Goal: Check status: Check status

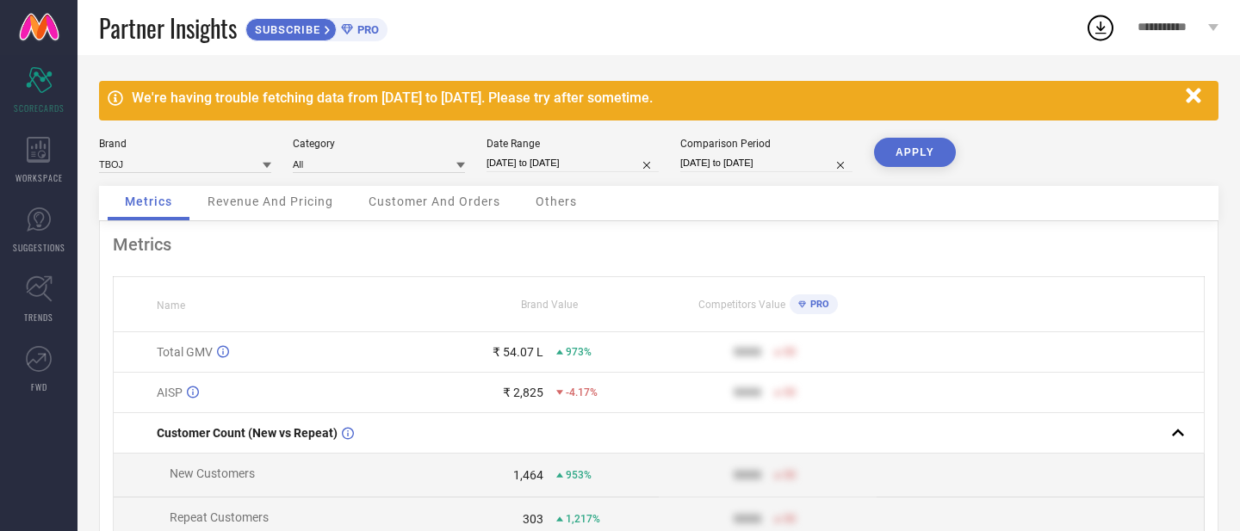
click at [554, 164] on input "[DATE] to [DATE]" at bounding box center [572, 163] width 172 height 18
select select "3"
select select "2025"
select select "4"
select select "2025"
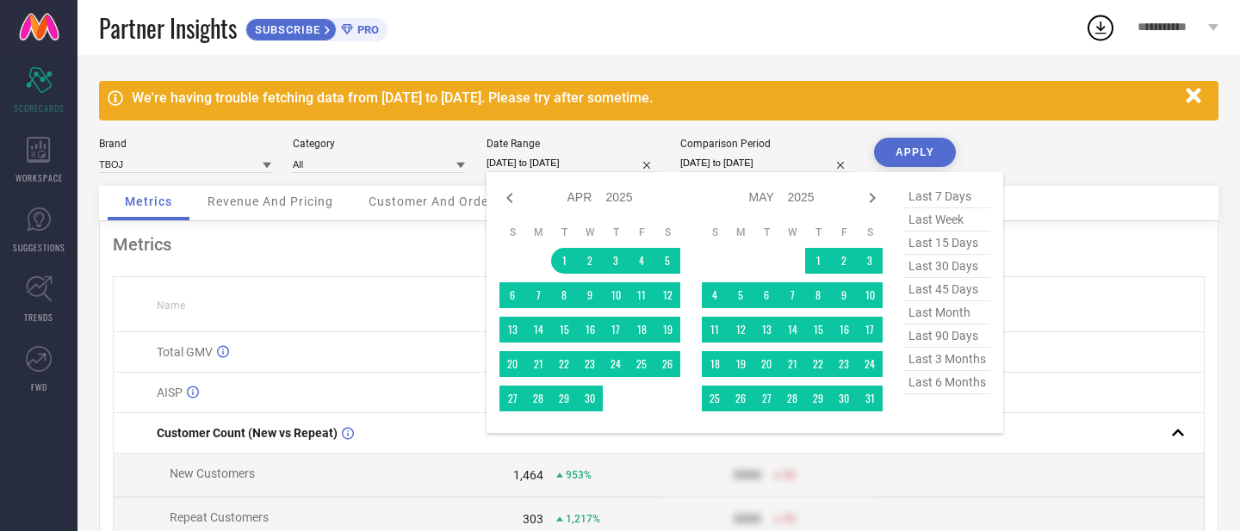
click at [944, 250] on span "last 15 days" at bounding box center [947, 243] width 86 height 23
type input "[DATE] to [DATE]"
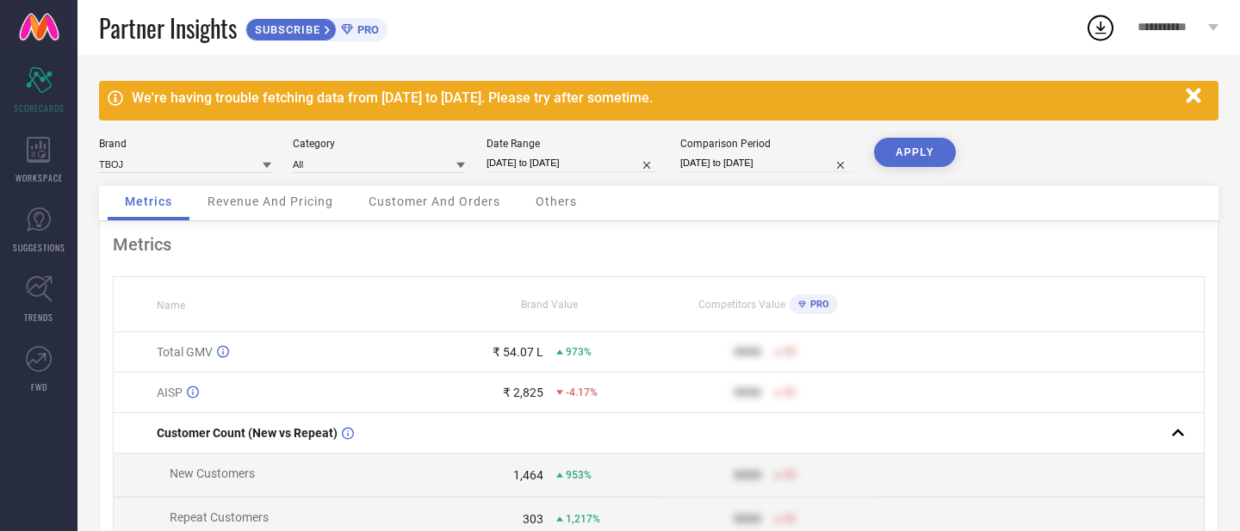
click at [574, 170] on input "[DATE] to [DATE]" at bounding box center [572, 163] width 172 height 18
select select "7"
select select "2025"
select select "8"
select select "2025"
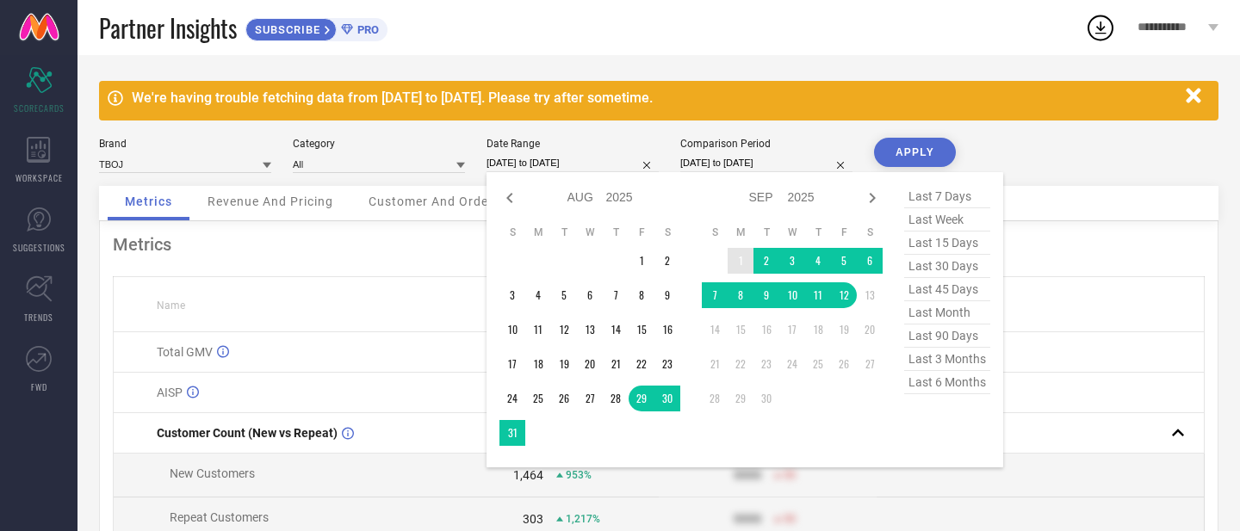
click at [741, 262] on td "1" at bounding box center [741, 261] width 26 height 26
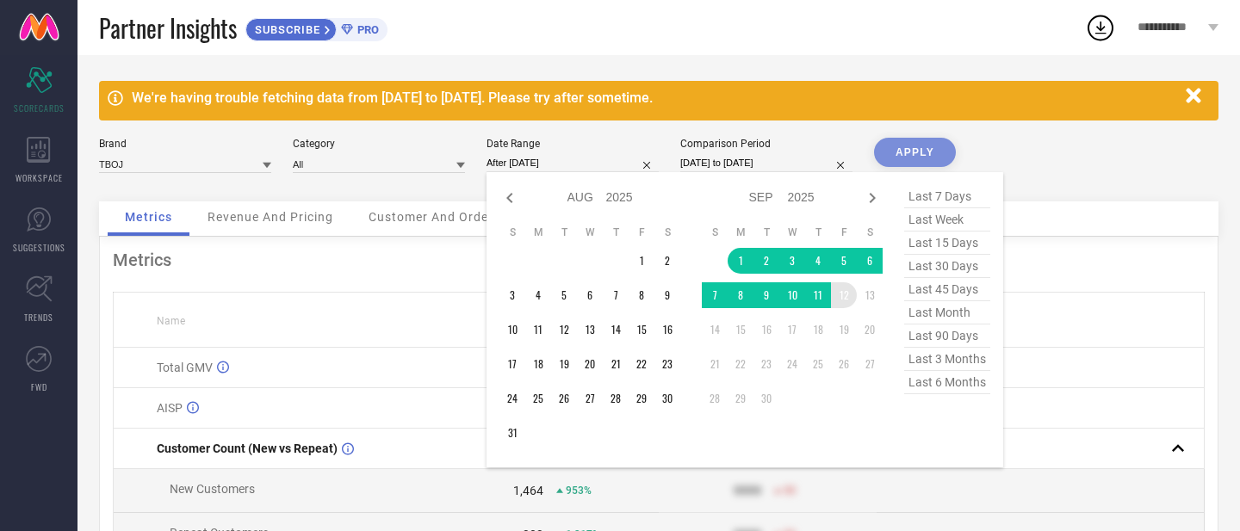
type input "[DATE] to [DATE]"
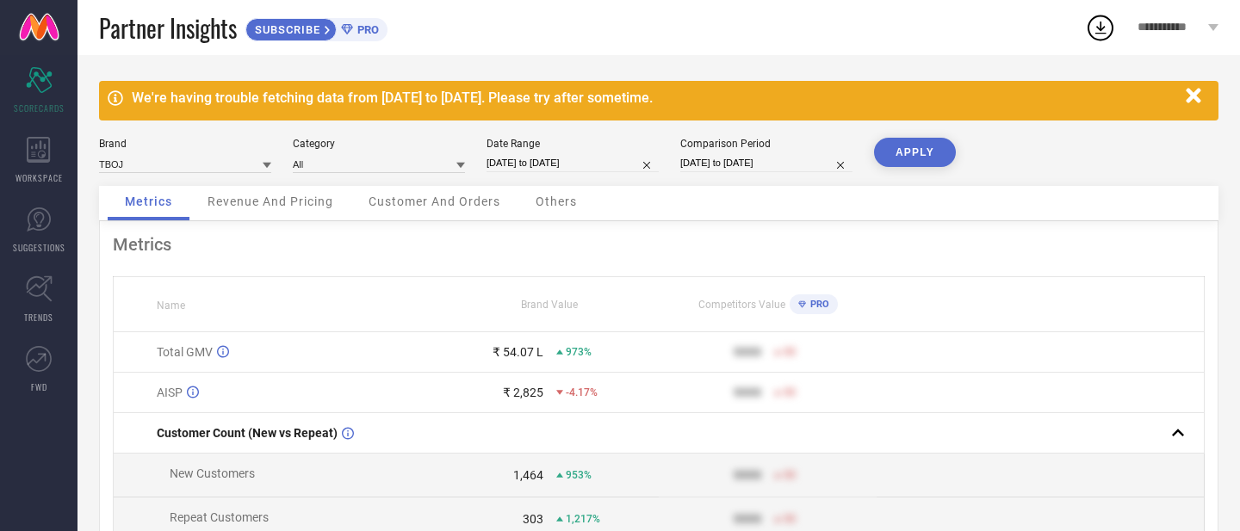
click at [905, 176] on div "APPLY" at bounding box center [915, 162] width 82 height 48
click at [913, 161] on button "APPLY" at bounding box center [915, 152] width 82 height 29
click at [774, 167] on input "[DATE] to [DATE]" at bounding box center [766, 163] width 172 height 18
select select "5"
select select "2024"
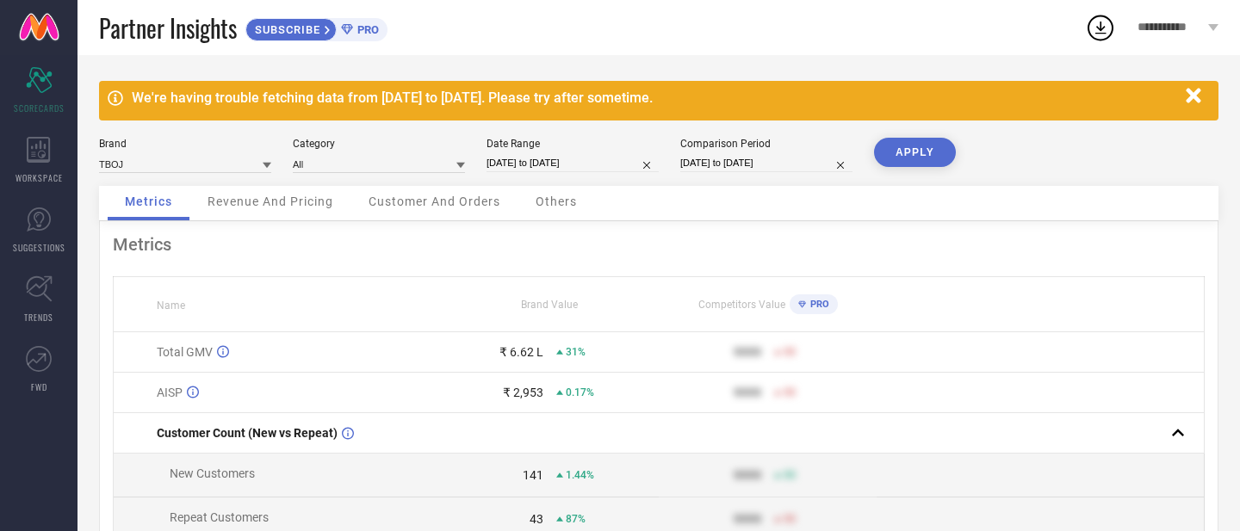
select select "6"
select select "2024"
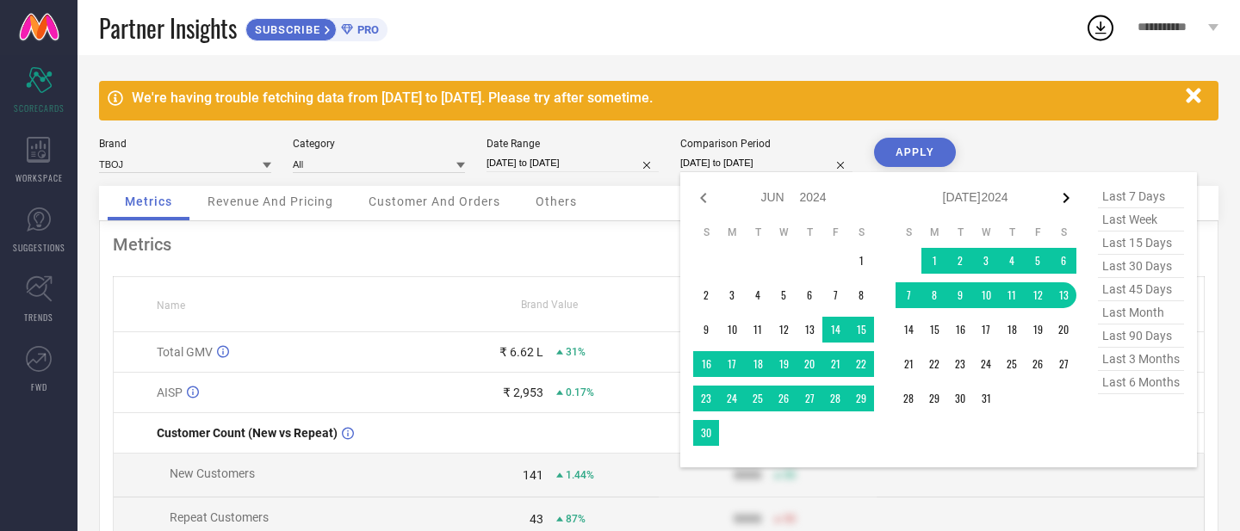
click at [1069, 196] on icon at bounding box center [1066, 198] width 21 height 21
select select "6"
select select "2024"
select select "7"
select select "2024"
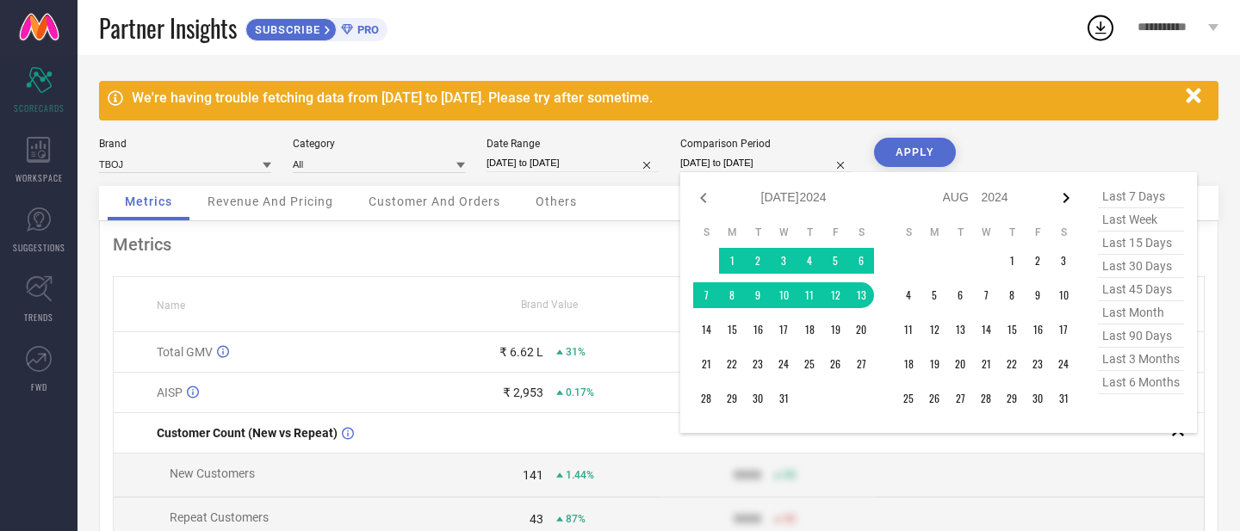
click at [1062, 199] on icon at bounding box center [1066, 198] width 21 height 21
select select "7"
select select "2024"
select select "8"
select select "2024"
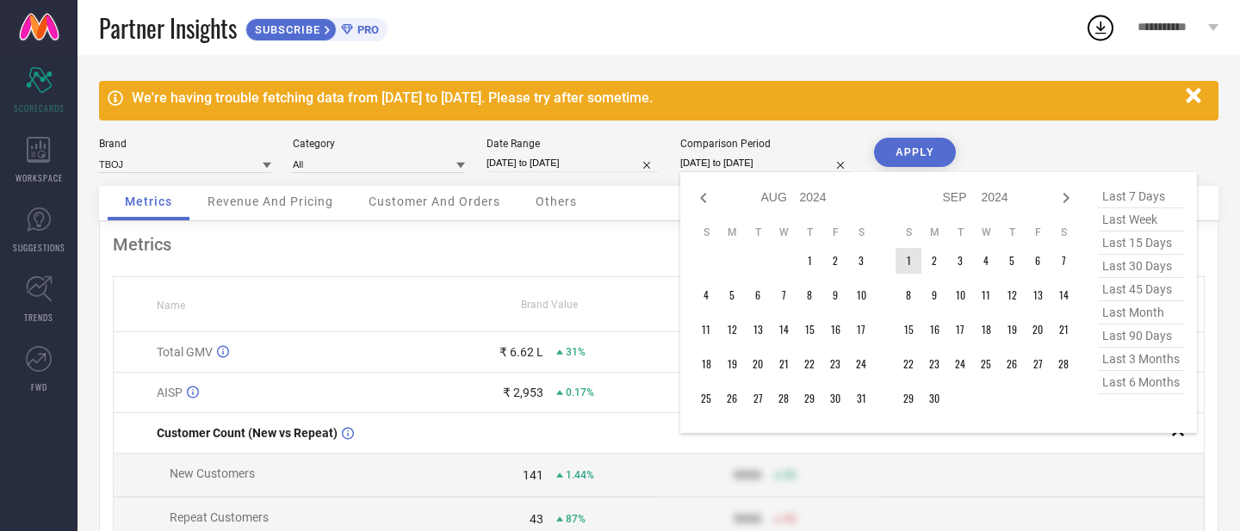
click at [913, 258] on td "1" at bounding box center [908, 261] width 26 height 26
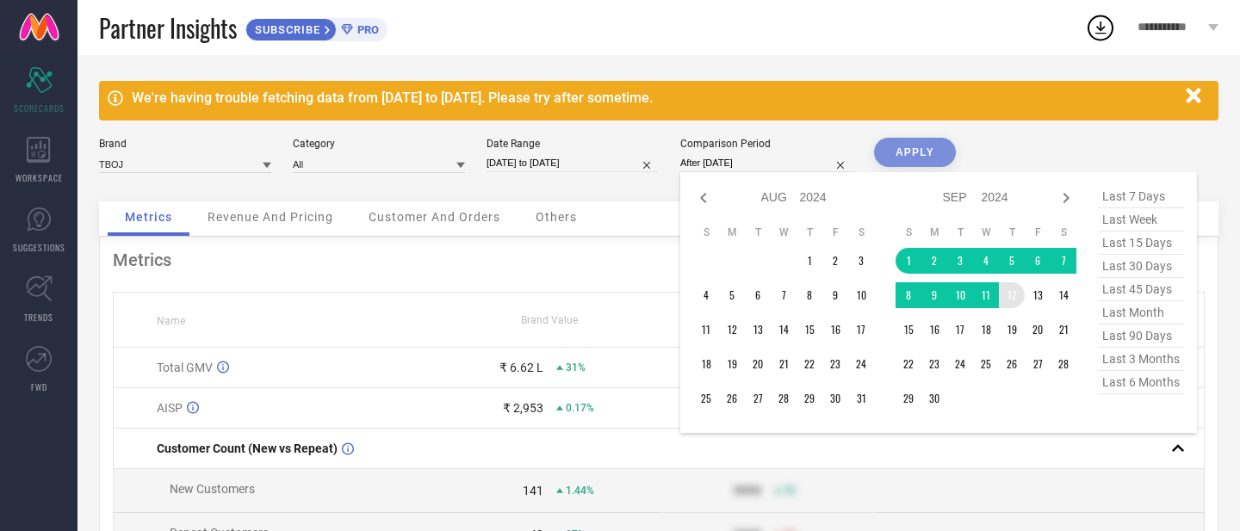
type input "[DATE] to [DATE]"
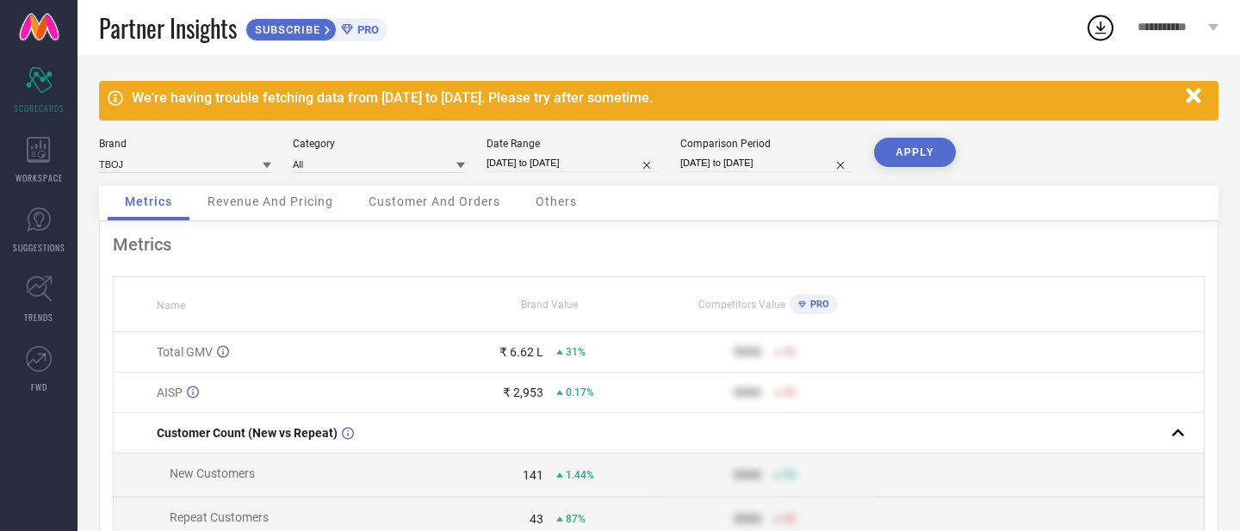
drag, startPoint x: 957, startPoint y: 148, endPoint x: 938, endPoint y: 150, distance: 18.2
click at [938, 150] on div "Brand TBOJ Category All Date Range [DATE] to [DATE] Comparison Period [DATE] to…" at bounding box center [658, 162] width 1119 height 48
click at [938, 150] on button "APPLY" at bounding box center [915, 152] width 82 height 29
click at [569, 166] on input "[DATE] to [DATE]" at bounding box center [572, 163] width 172 height 18
select select "8"
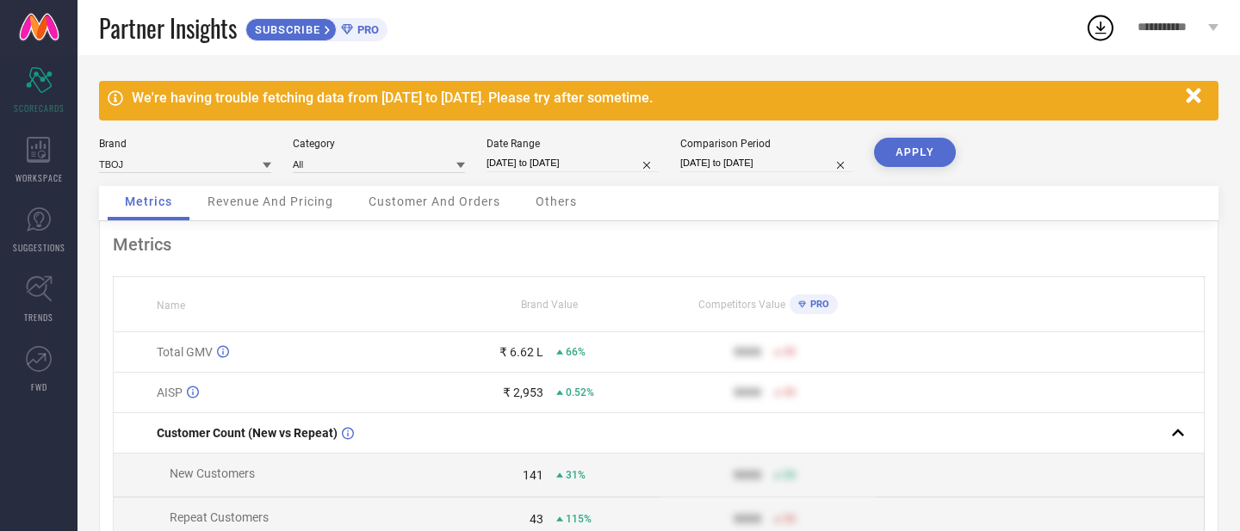
select select "2025"
select select "9"
select select "2025"
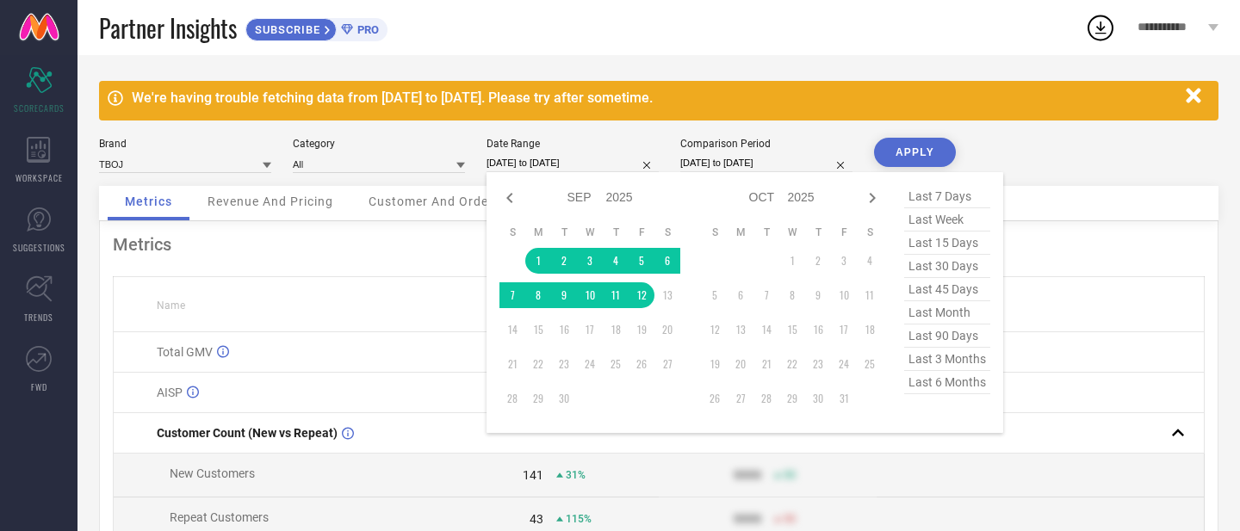
click at [951, 245] on span "last 15 days" at bounding box center [947, 243] width 86 height 23
type input "[DATE] to [DATE]"
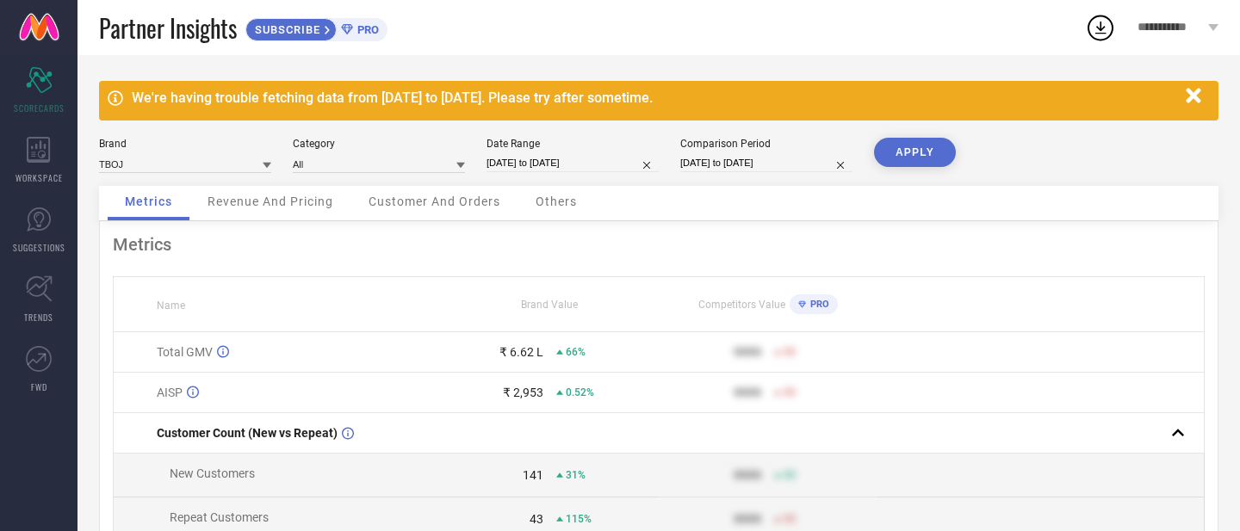
click at [511, 168] on input "[DATE] to [DATE]" at bounding box center [572, 163] width 172 height 18
select select "7"
select select "2025"
select select "8"
select select "2025"
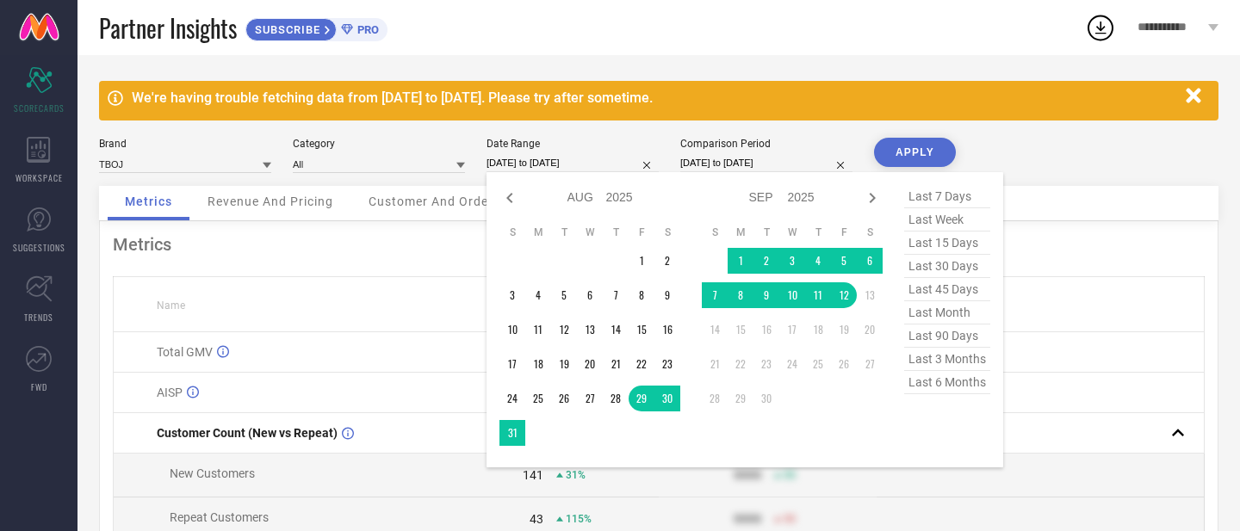
click at [963, 268] on span "last 30 days" at bounding box center [947, 266] width 86 height 23
type input "[DATE] to [DATE]"
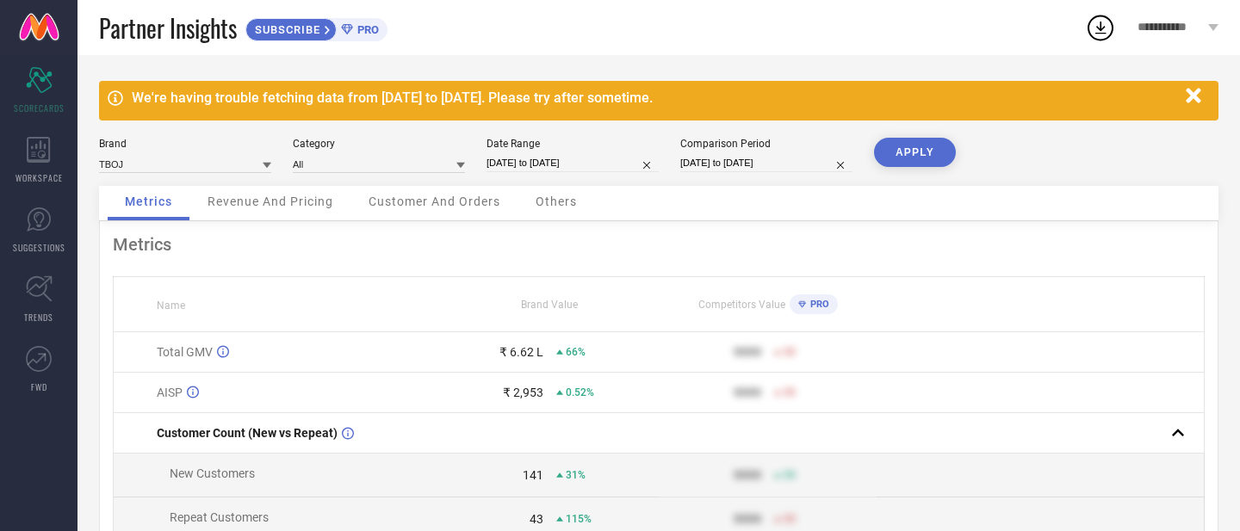
click at [932, 157] on button "APPLY" at bounding box center [915, 152] width 82 height 29
click at [515, 164] on input "[DATE] to [DATE]" at bounding box center [572, 163] width 172 height 18
select select "7"
select select "2025"
select select "8"
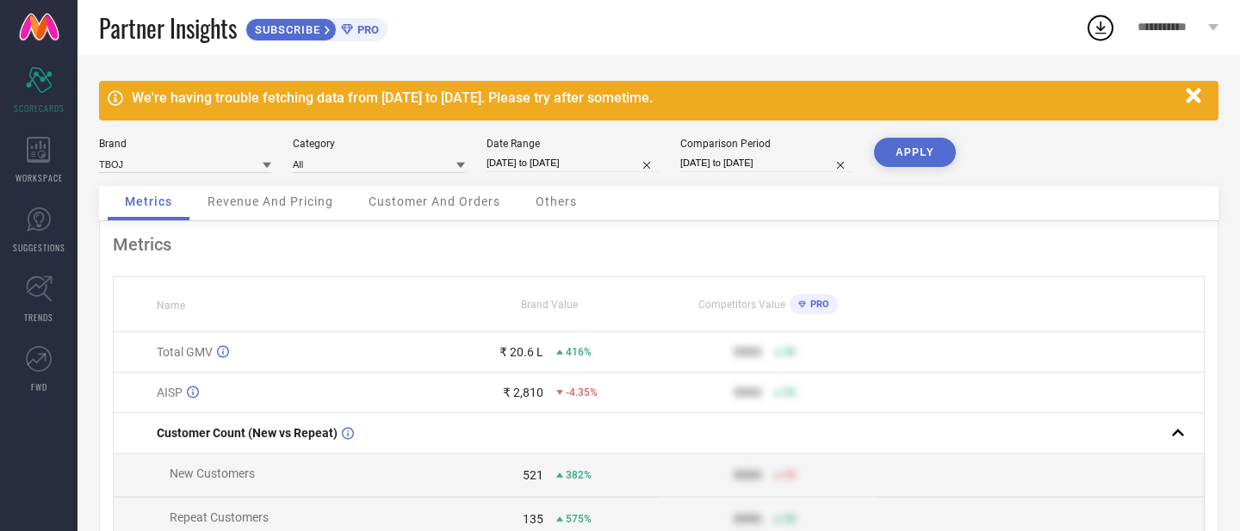
select select "2025"
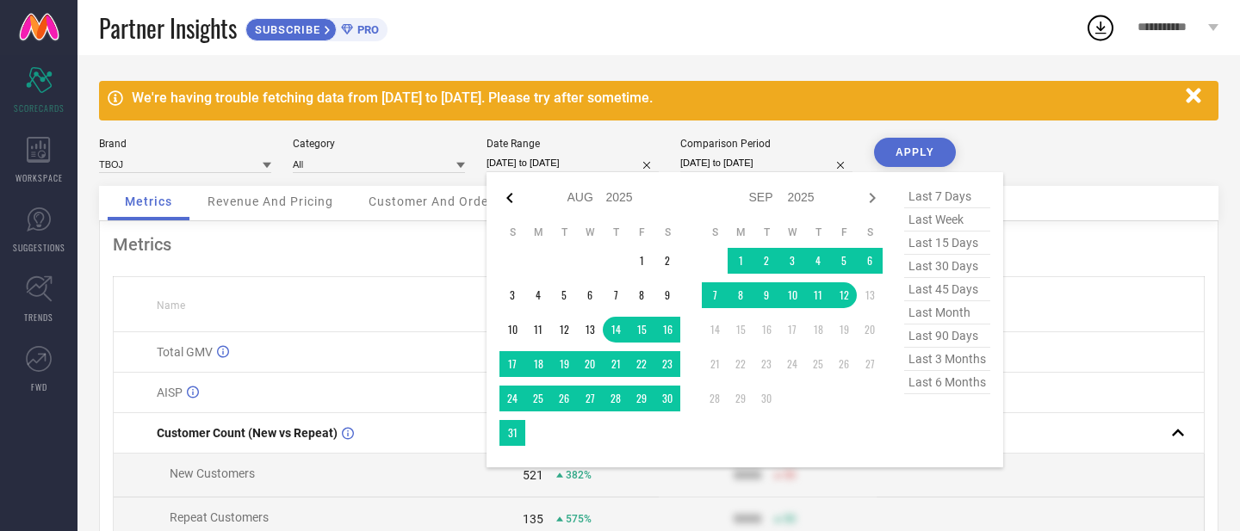
click at [513, 201] on icon at bounding box center [509, 198] width 21 height 21
select select "4"
select select "2025"
select select "5"
select select "2025"
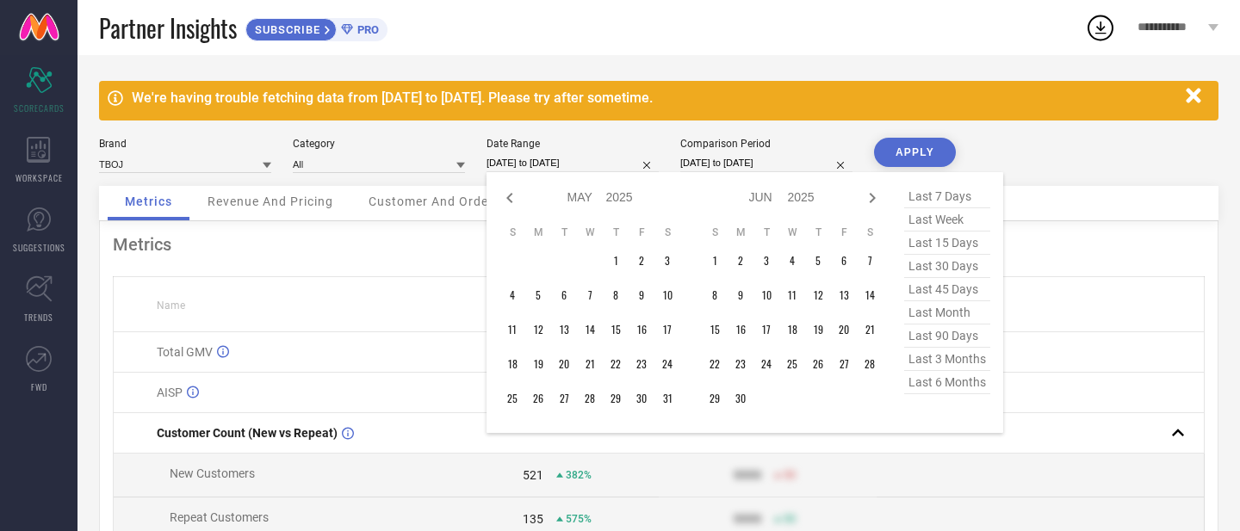
click at [513, 201] on icon at bounding box center [509, 198] width 21 height 21
select select "3"
select select "2025"
select select "4"
select select "2025"
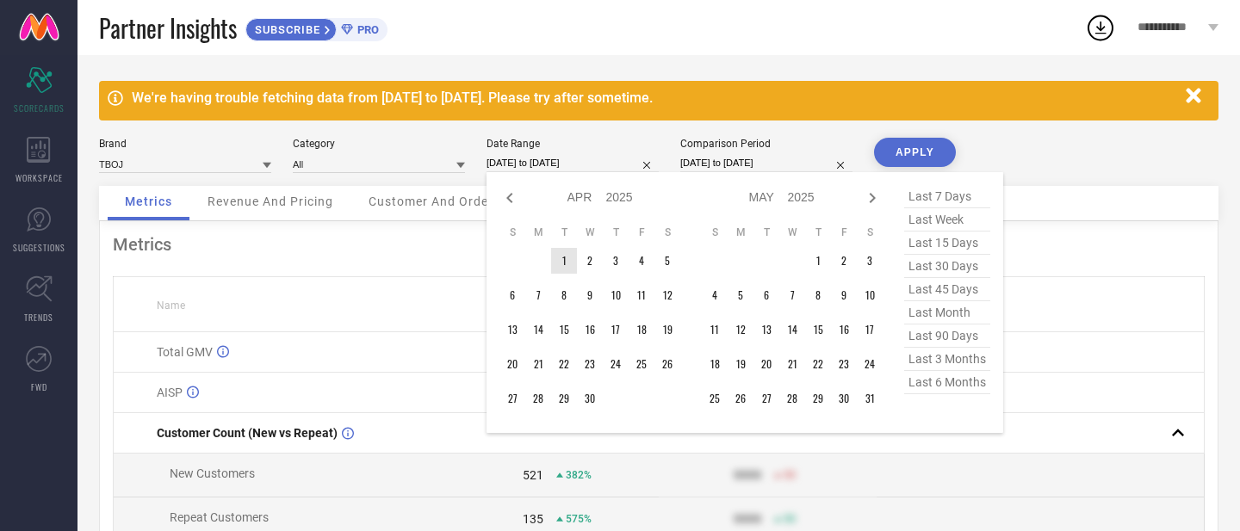
click at [564, 263] on td "1" at bounding box center [564, 261] width 26 height 26
type input "After [DATE]"
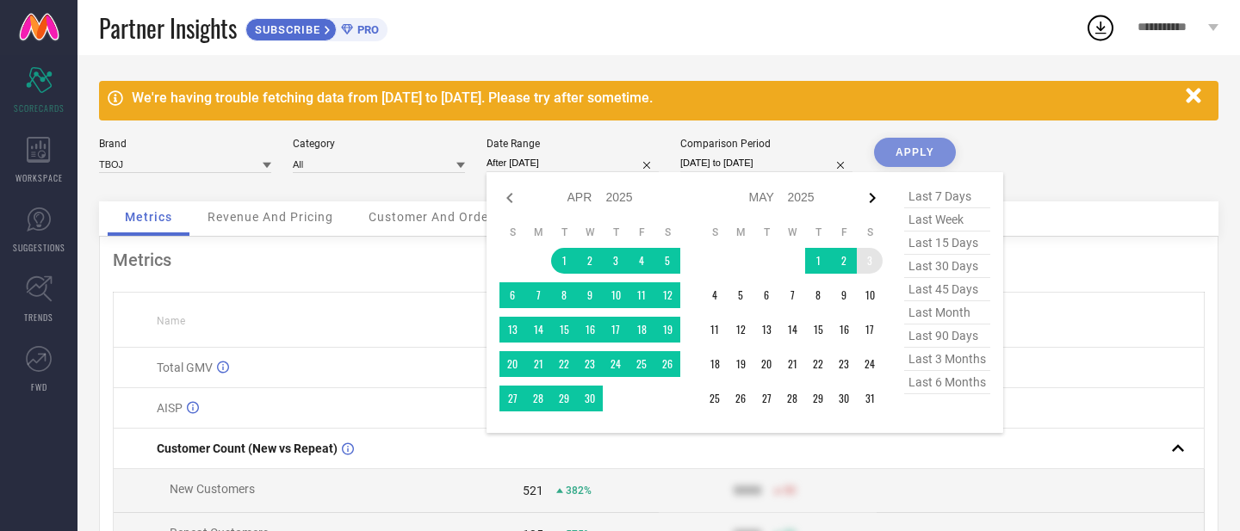
click at [873, 202] on icon at bounding box center [873, 198] width 6 height 10
select select "6"
select select "2025"
select select "7"
select select "2025"
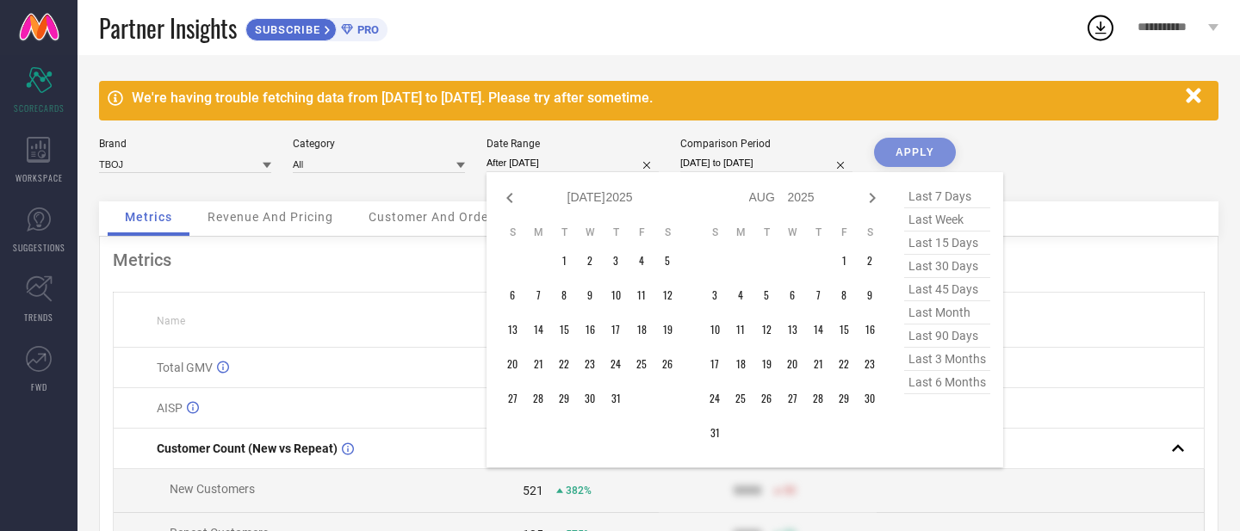
click at [873, 202] on icon at bounding box center [873, 198] width 6 height 10
select select "8"
select select "2025"
select select "9"
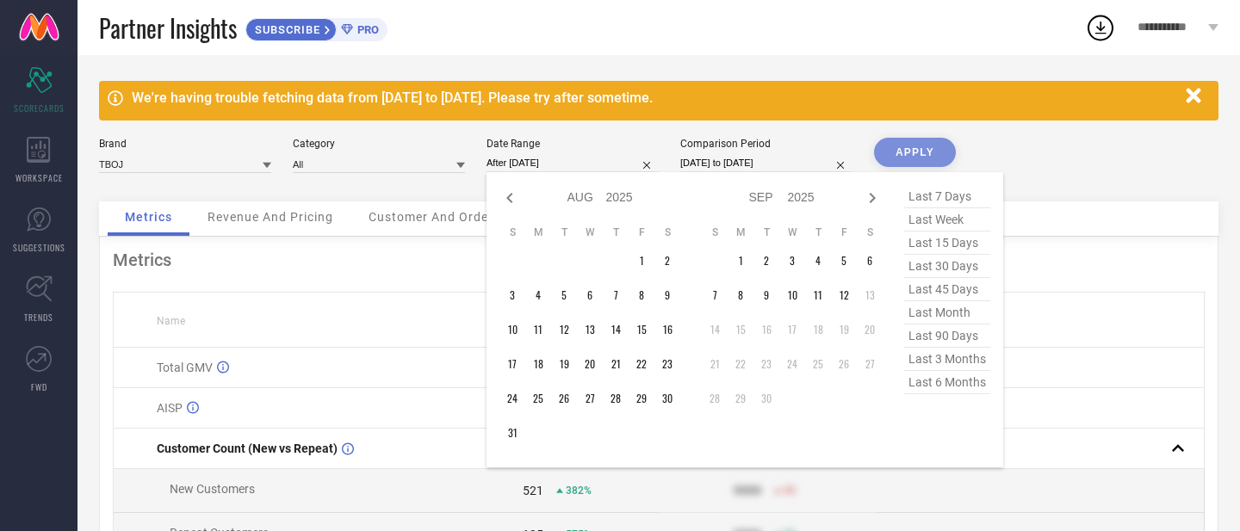
select select "2025"
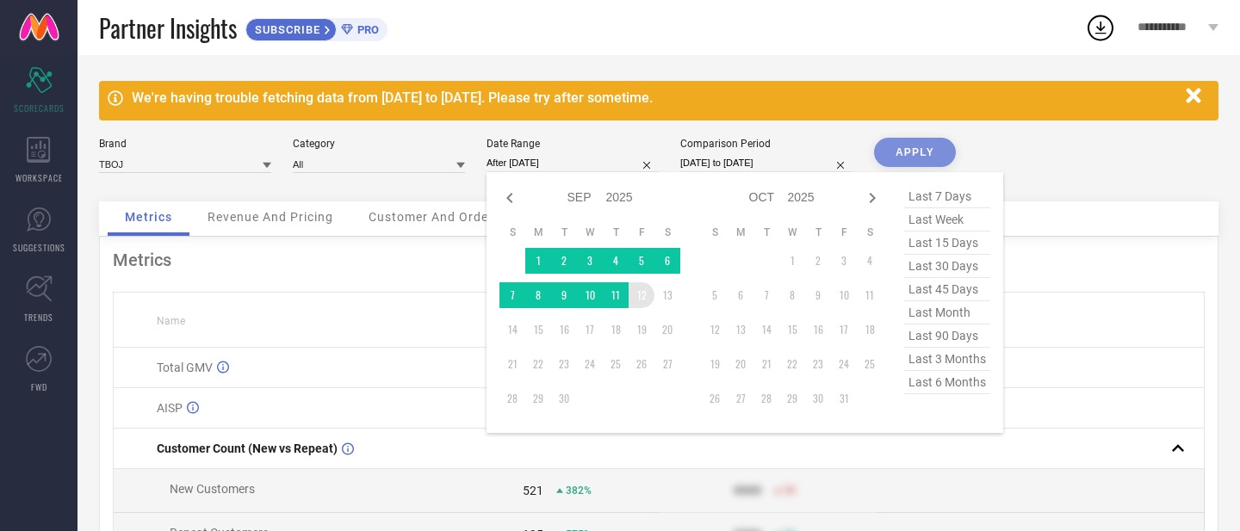
type input "[DATE] to [DATE]"
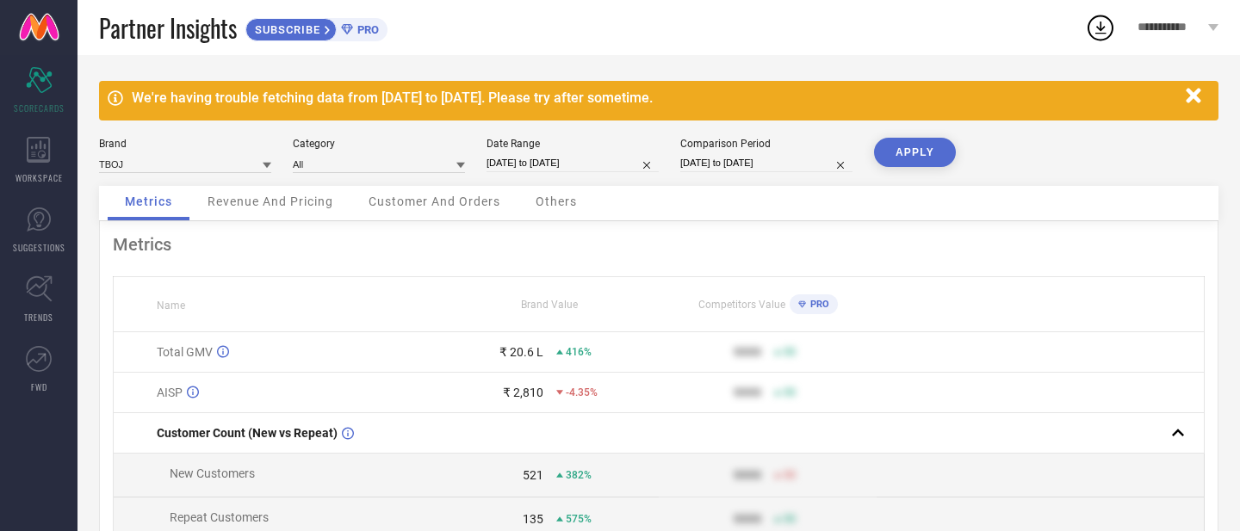
click at [925, 164] on button "APPLY" at bounding box center [915, 152] width 82 height 29
click at [700, 170] on input "[DATE] to [DATE]" at bounding box center [766, 163] width 172 height 18
select select "8"
select select "2024"
select select "9"
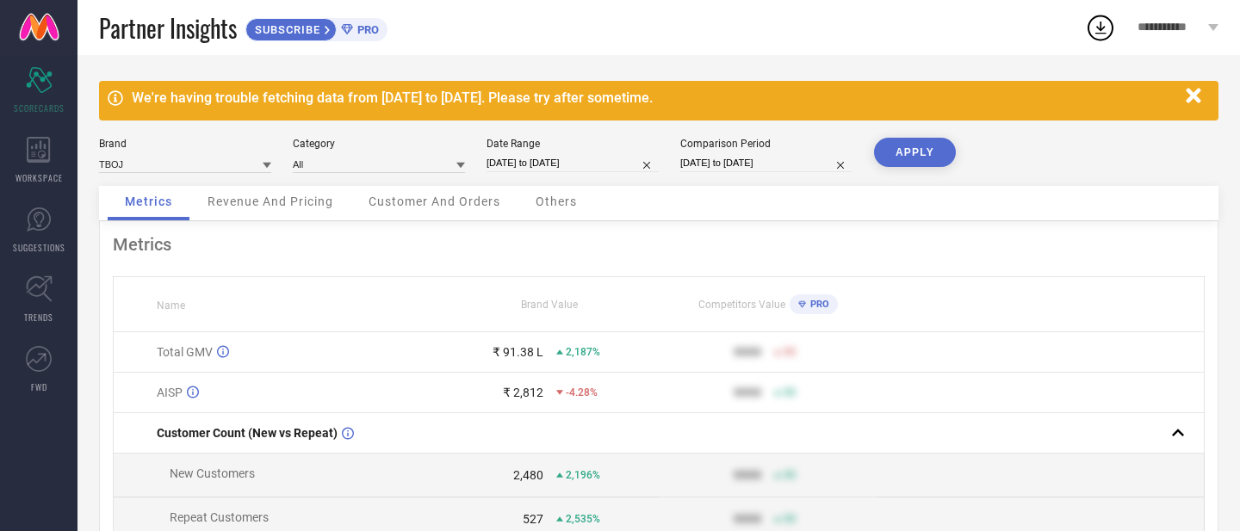
select select "2024"
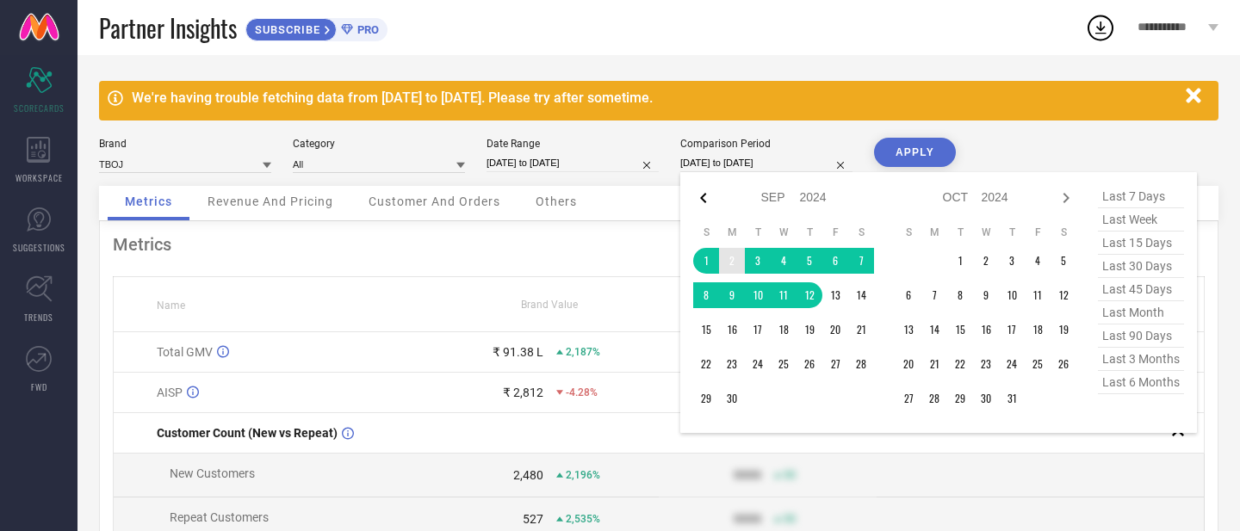
click at [707, 195] on icon at bounding box center [703, 198] width 21 height 21
select select "5"
select select "2024"
select select "6"
select select "2024"
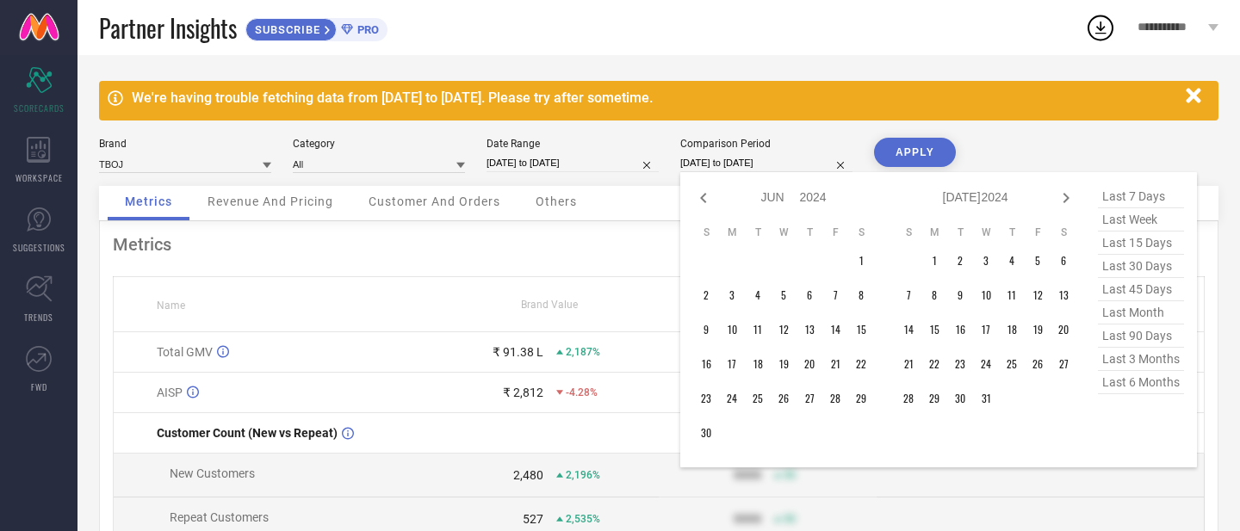
click at [707, 195] on icon at bounding box center [703, 198] width 21 height 21
select select "3"
select select "2024"
select select "4"
select select "2024"
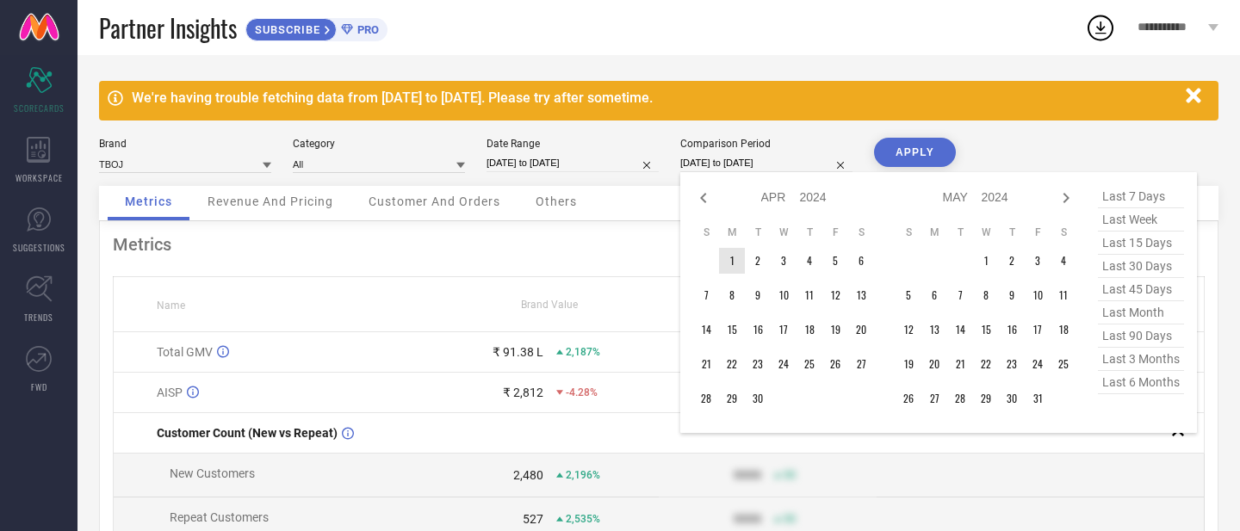
click at [737, 265] on td "1" at bounding box center [732, 261] width 26 height 26
type input "After [DATE]"
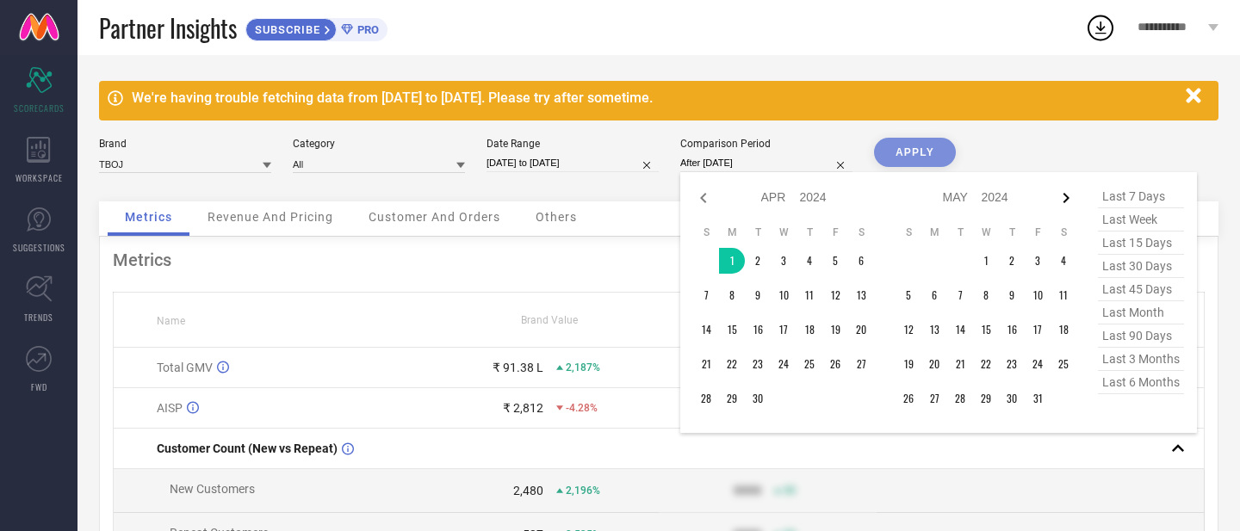
click at [1074, 199] on icon at bounding box center [1066, 198] width 21 height 21
select select "5"
select select "2024"
select select "6"
select select "2024"
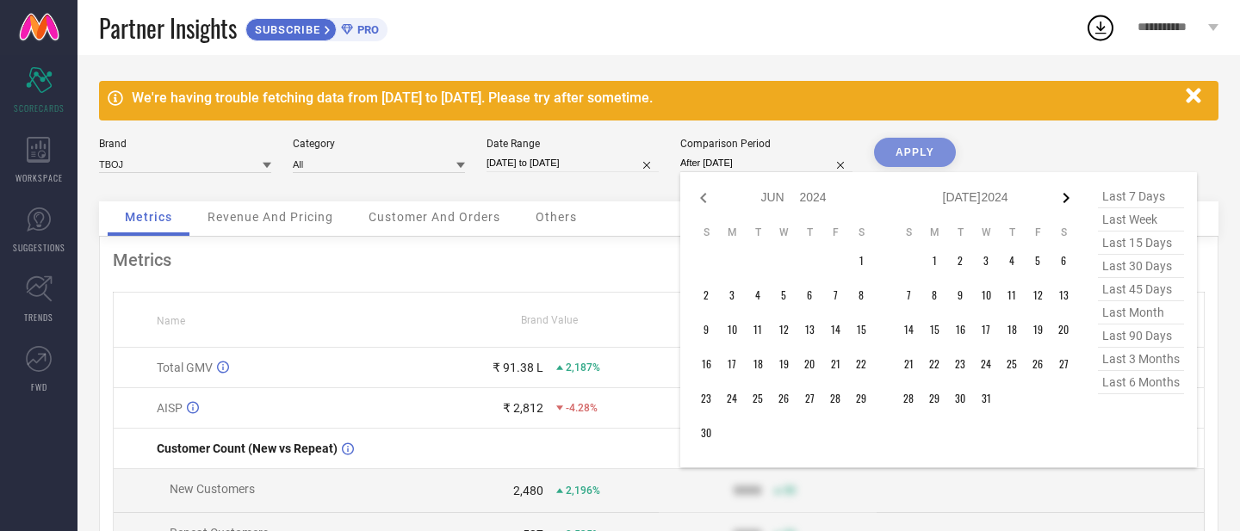
click at [1069, 199] on icon at bounding box center [1066, 198] width 21 height 21
select select "7"
select select "2024"
select select "8"
select select "2024"
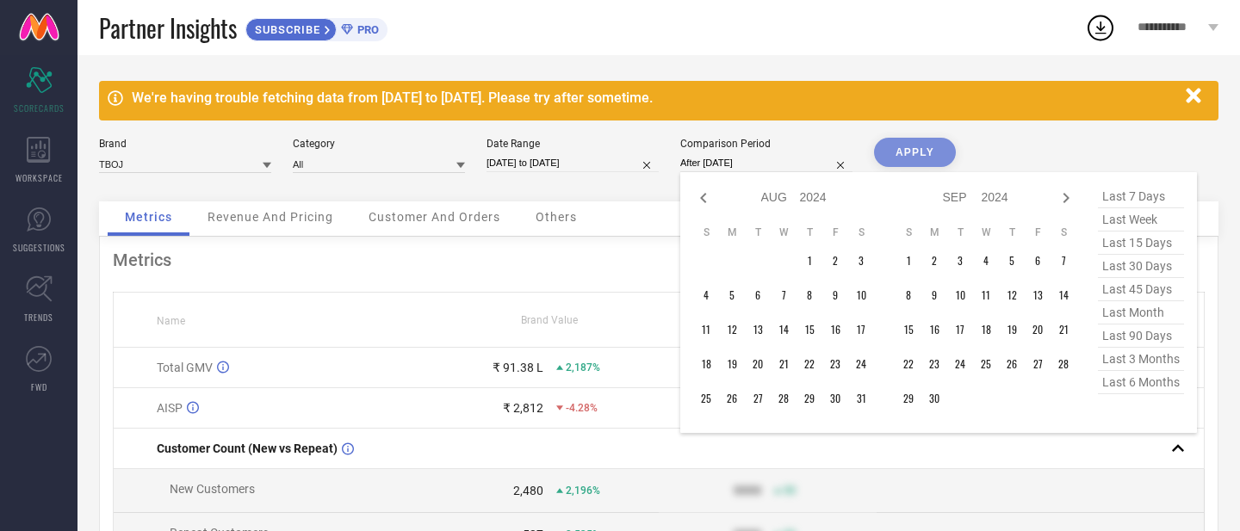
click at [1069, 199] on icon at bounding box center [1066, 198] width 21 height 21
select select "8"
select select "2024"
select select "9"
select select "2024"
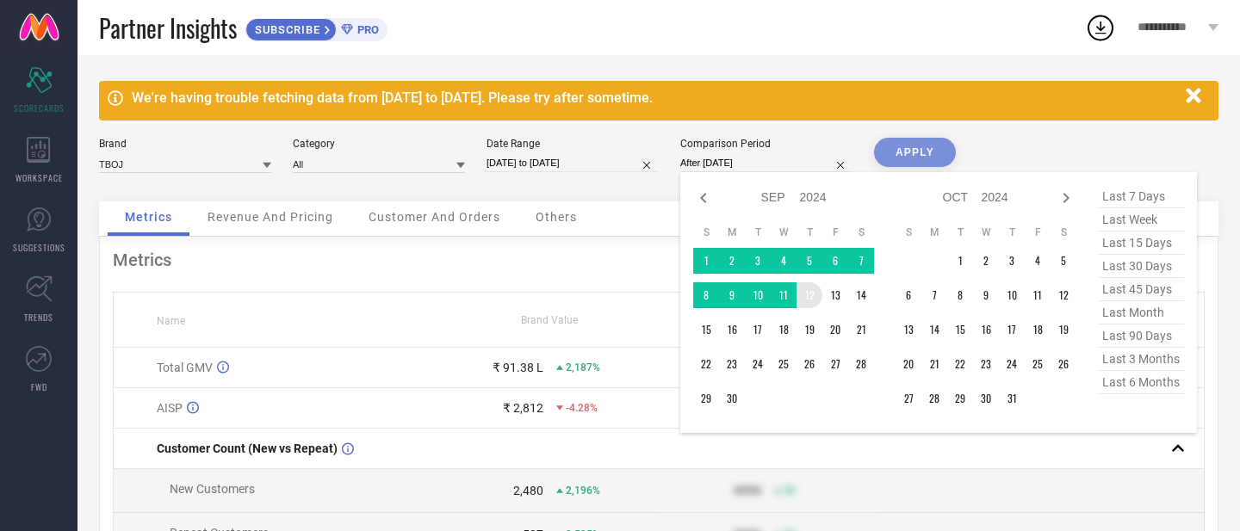
type input "[DATE] to [DATE]"
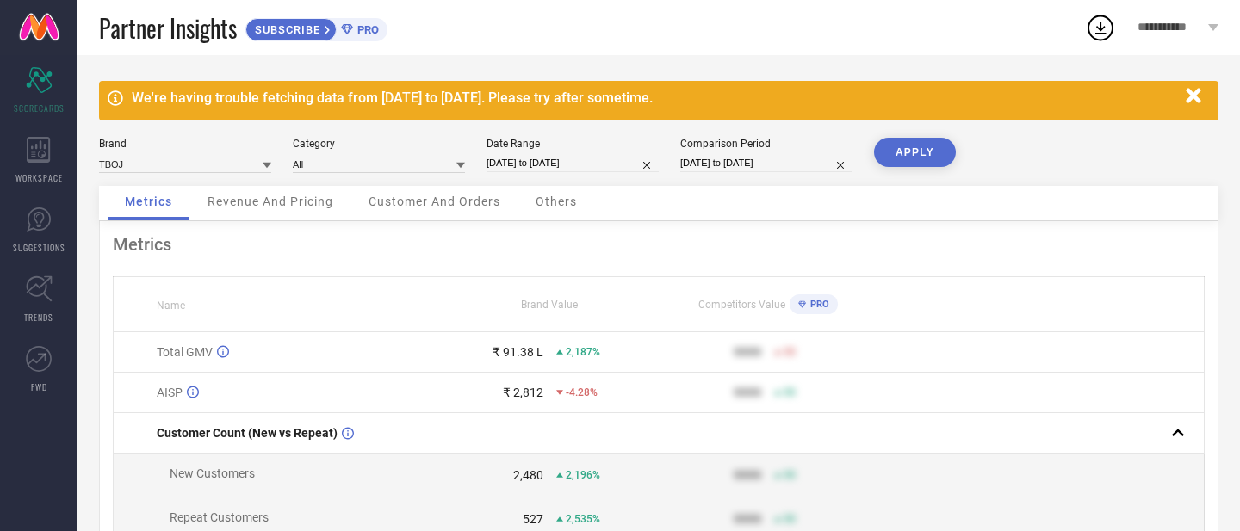
click at [912, 142] on button "APPLY" at bounding box center [915, 152] width 82 height 29
click at [271, 199] on span "Revenue And Pricing" at bounding box center [270, 202] width 126 height 14
